Goal: Task Accomplishment & Management: Complete application form

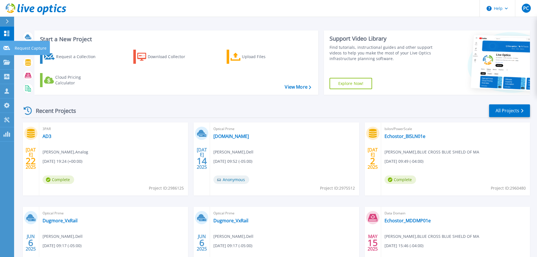
click at [23, 46] on p "Request Capture" at bounding box center [31, 48] width 32 height 15
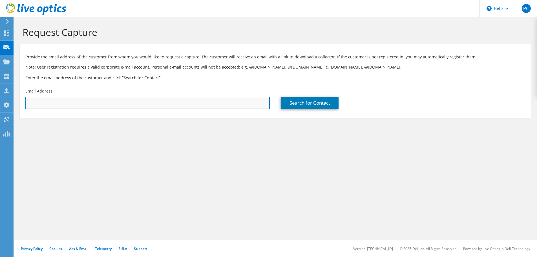
click at [51, 103] on input "text" at bounding box center [147, 103] width 245 height 12
click at [218, 102] on input "text" at bounding box center [147, 103] width 245 height 12
type input "DThai@shlamint.com"
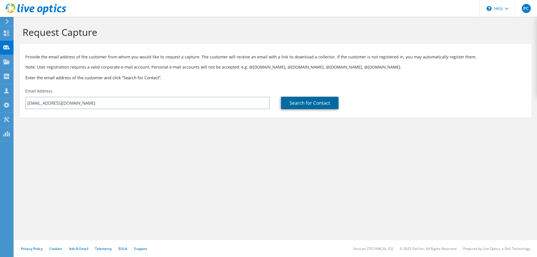
click at [310, 103] on link "Search for Contact" at bounding box center [310, 103] width 58 height 12
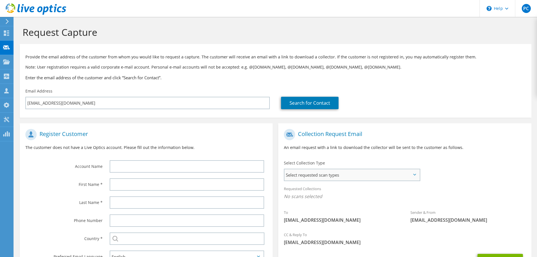
click at [339, 180] on span "Select requested scan types" at bounding box center [352, 174] width 135 height 11
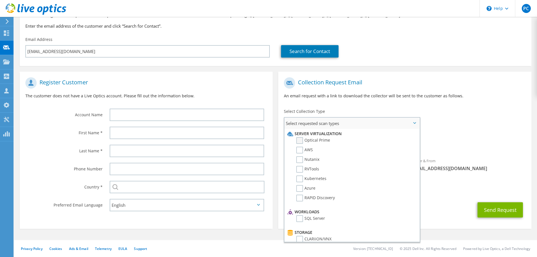
click at [302, 142] on label "Optical Prime" at bounding box center [314, 140] width 34 height 7
click at [0, 0] on input "Optical Prime" at bounding box center [0, 0] width 0 height 0
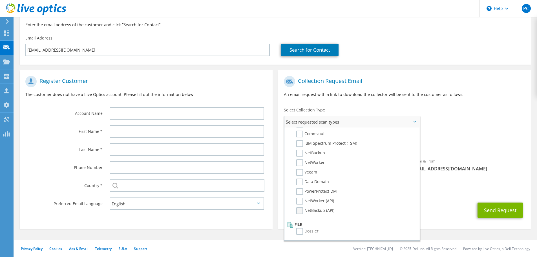
scroll to position [53, 0]
click at [300, 232] on label "Dossier" at bounding box center [308, 231] width 22 height 7
click at [0, 0] on input "Dossier" at bounding box center [0, 0] width 0 height 0
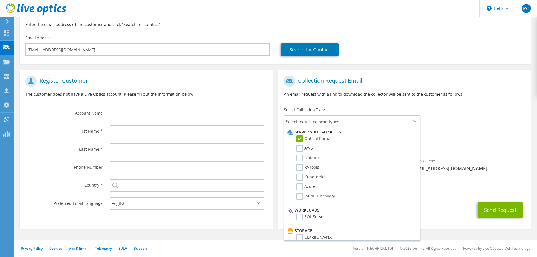
click at [49, 122] on div "Account Name" at bounding box center [146, 97] width 253 height 49
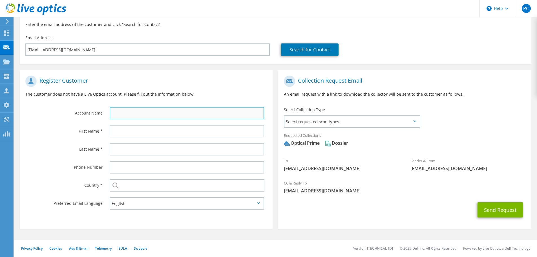
click at [119, 111] on input "text" at bounding box center [187, 113] width 155 height 12
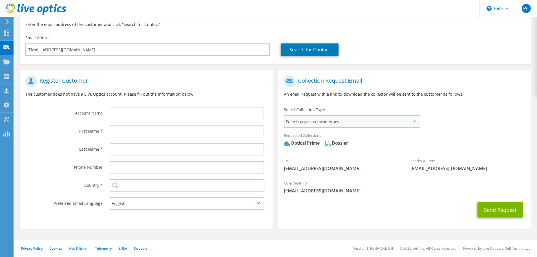
click at [314, 122] on span "Select requested scan types" at bounding box center [352, 121] width 135 height 11
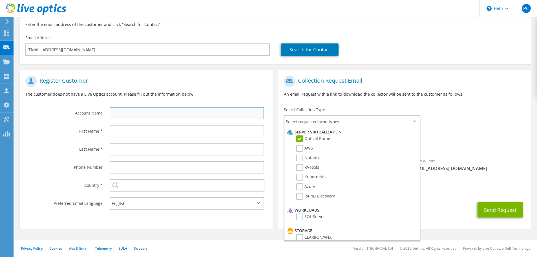
click at [160, 112] on input "text" at bounding box center [187, 113] width 155 height 12
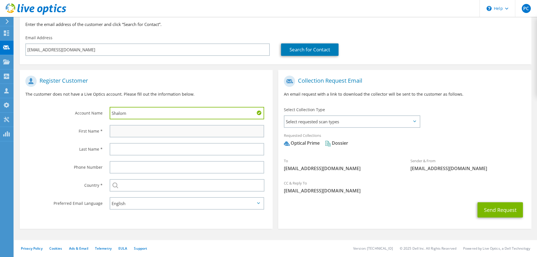
type input "Shalom"
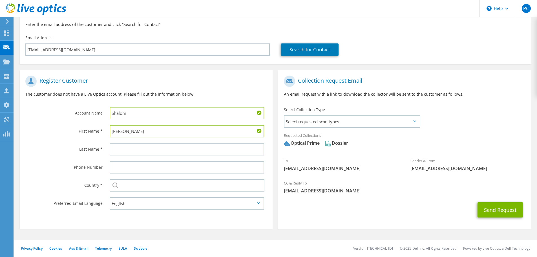
type input "Dan"
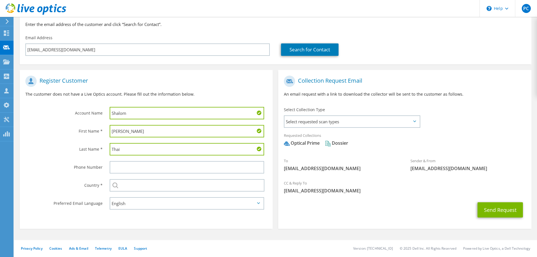
type input "Thai"
type input "7"
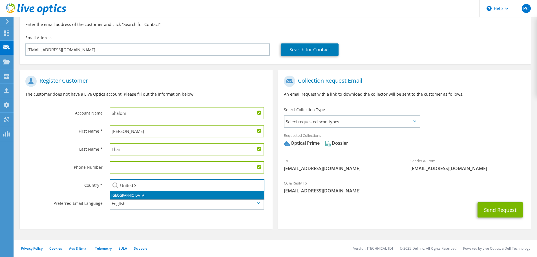
click at [195, 196] on li "United States" at bounding box center [187, 196] width 154 height 8
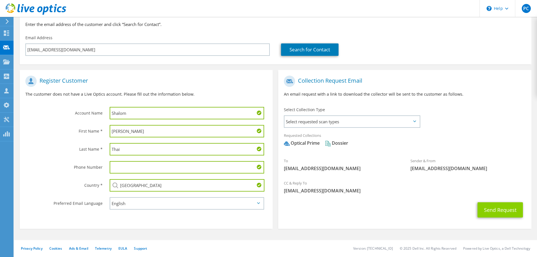
type input "United States"
click at [495, 210] on button "Send Request" at bounding box center [500, 209] width 45 height 15
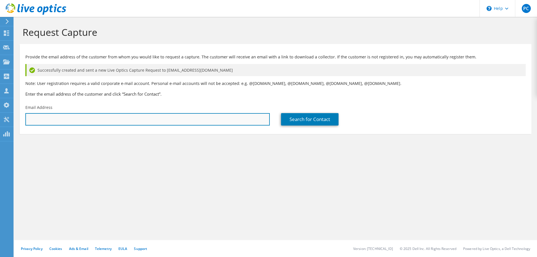
click at [66, 119] on input "text" at bounding box center [147, 119] width 245 height 12
click at [80, 120] on input "text" at bounding box center [147, 119] width 245 height 12
type input "kyuen@shlomint.com"
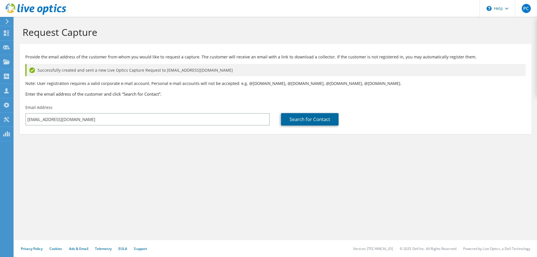
click at [301, 120] on link "Search for Contact" at bounding box center [310, 119] width 58 height 12
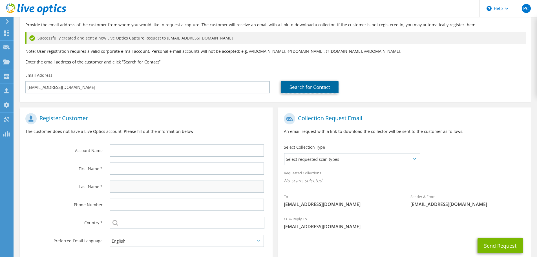
scroll to position [56, 0]
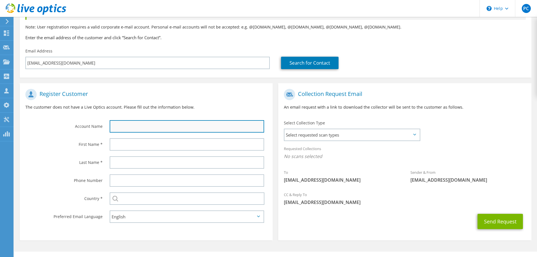
click at [123, 130] on input "text" at bounding box center [187, 126] width 155 height 12
type input "Shalom"
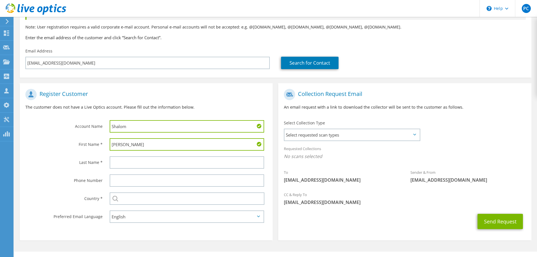
type input "Kenny"
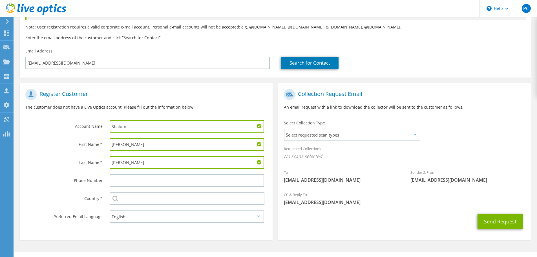
type input "Yuen"
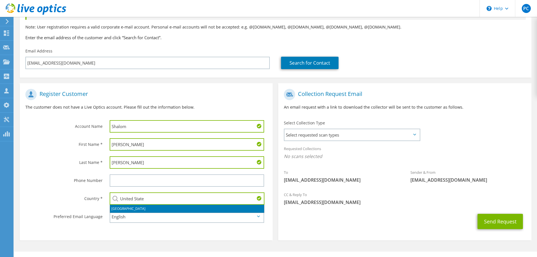
click at [142, 207] on li "United States" at bounding box center [187, 209] width 154 height 8
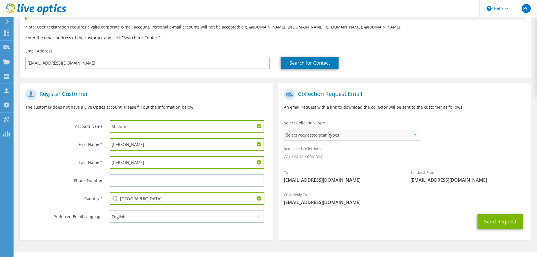
type input "United States"
click at [324, 137] on span "Select requested scan types" at bounding box center [352, 134] width 135 height 11
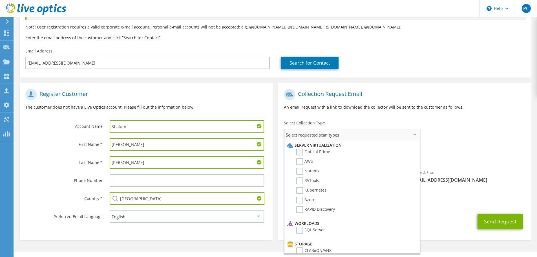
click at [301, 150] on label "Optical Prime" at bounding box center [314, 152] width 34 height 7
click at [0, 0] on input "Optical Prime" at bounding box center [0, 0] width 0 height 0
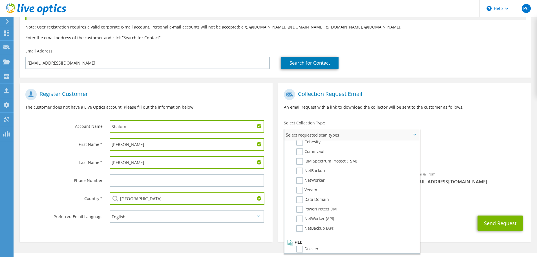
scroll to position [268, 0]
click at [301, 246] on label "Dossier" at bounding box center [308, 244] width 22 height 7
click at [0, 0] on input "Dossier" at bounding box center [0, 0] width 0 height 0
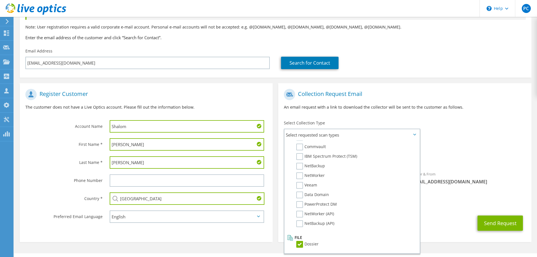
click at [487, 164] on div "Requested Collections No scans selected Optical Prime Dossier" at bounding box center [404, 154] width 253 height 23
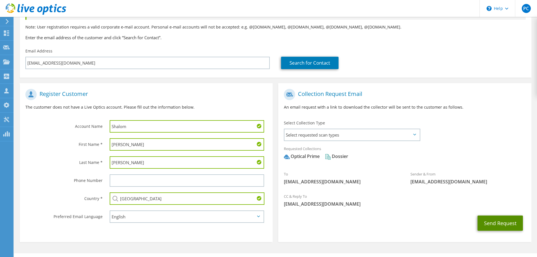
click at [497, 223] on button "Send Request" at bounding box center [500, 223] width 45 height 15
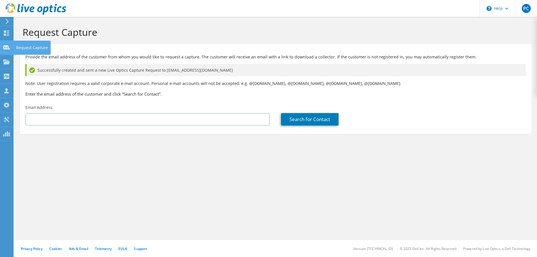
click at [24, 47] on div "Request Capture" at bounding box center [32, 48] width 38 height 14
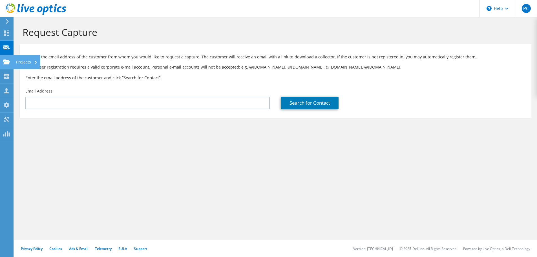
click at [19, 60] on div "Projects" at bounding box center [26, 62] width 27 height 14
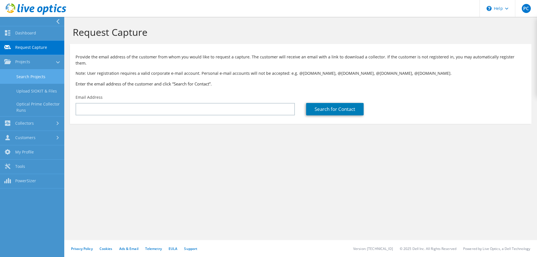
click at [32, 78] on link "Search Projects" at bounding box center [32, 76] width 64 height 14
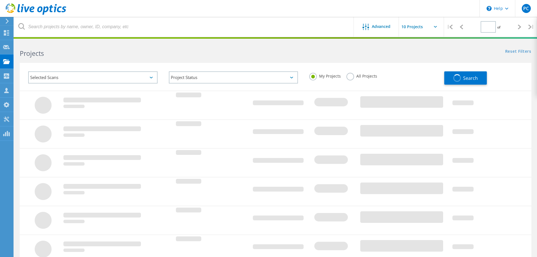
type input "1"
